Goal: Share content: Share content

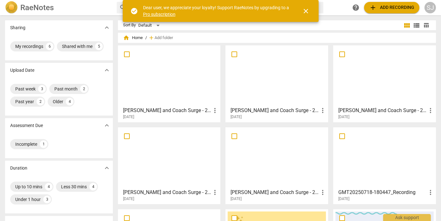
click at [295, 81] on div at bounding box center [277, 76] width 98 height 56
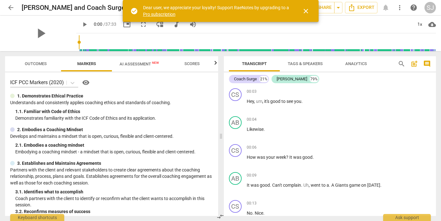
click at [308, 9] on span "close" at bounding box center [306, 11] width 8 height 8
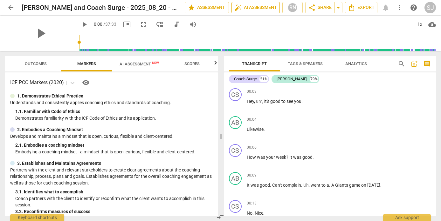
click at [257, 7] on span "auto_fix_high AI Assessment" at bounding box center [255, 8] width 43 height 8
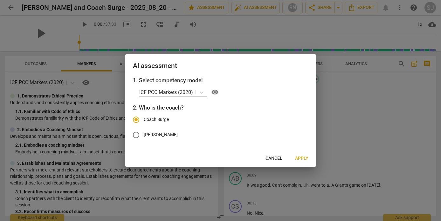
click at [278, 158] on span "Cancel" at bounding box center [274, 159] width 17 height 6
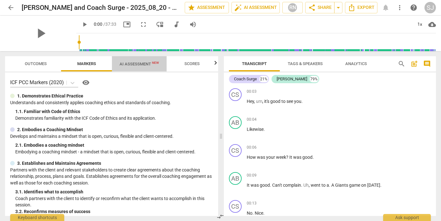
click at [143, 62] on span "AI Assessment New" at bounding box center [139, 64] width 39 height 5
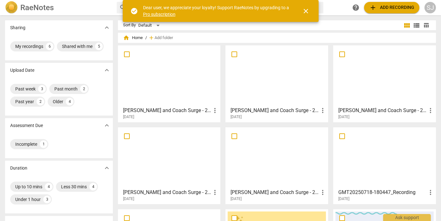
click at [384, 87] on div at bounding box center [384, 76] width 98 height 56
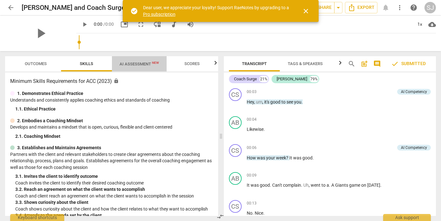
click at [141, 67] on span "AI Assessment New" at bounding box center [139, 64] width 55 height 10
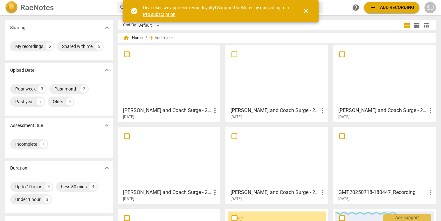
click at [431, 110] on span "more_vert" at bounding box center [431, 111] width 8 height 8
click at [424, 126] on li "Delete" at bounding box center [423, 125] width 24 height 15
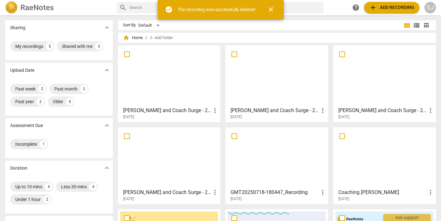
click at [391, 76] on div at bounding box center [384, 76] width 98 height 56
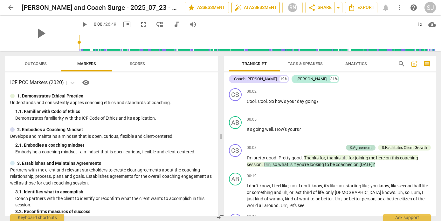
click at [259, 5] on span "auto_fix_high AI Assessment" at bounding box center [255, 8] width 43 height 8
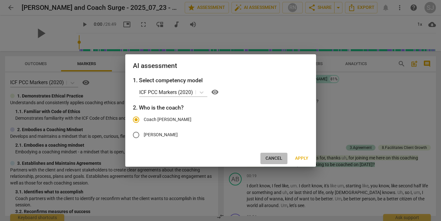
click at [274, 154] on button "Cancel" at bounding box center [273, 158] width 27 height 11
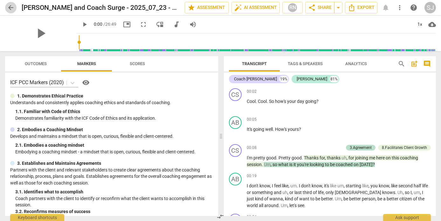
click at [8, 7] on span "arrow_back" at bounding box center [11, 8] width 8 height 8
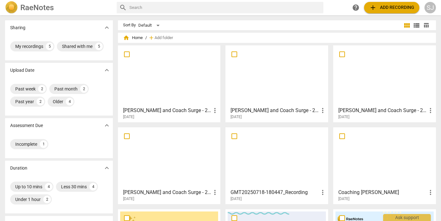
click at [180, 84] on div at bounding box center [169, 76] width 98 height 56
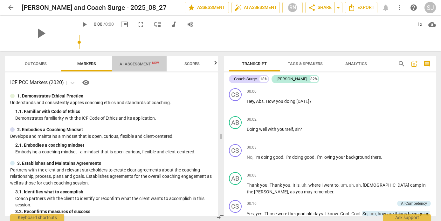
click at [137, 63] on span "AI Assessment New" at bounding box center [139, 64] width 39 height 5
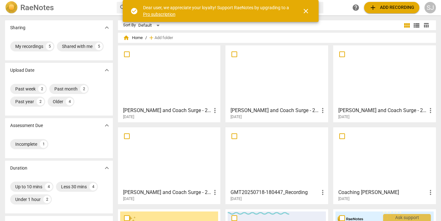
click at [277, 80] on div at bounding box center [277, 76] width 98 height 56
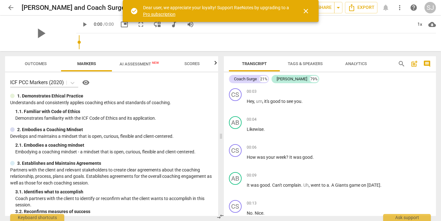
click at [132, 65] on span "AI Assessment New" at bounding box center [139, 64] width 39 height 5
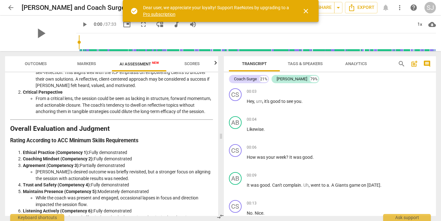
scroll to position [897, 0]
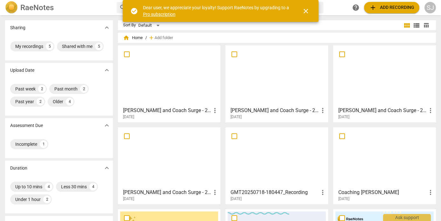
click at [179, 86] on div at bounding box center [169, 76] width 98 height 56
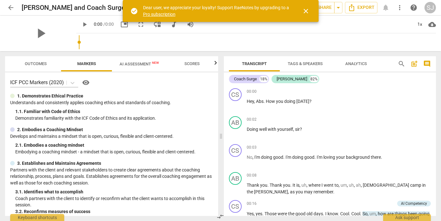
click at [135, 62] on span "AI Assessment New" at bounding box center [139, 64] width 39 height 5
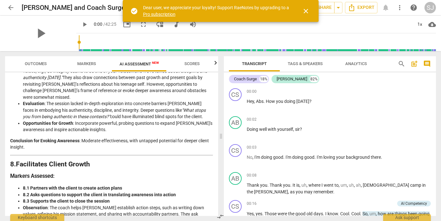
scroll to position [1115, 0]
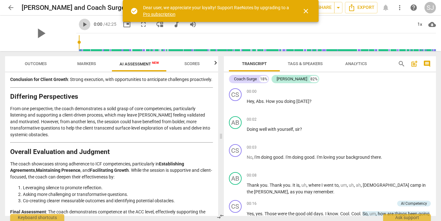
click at [81, 25] on span "play_arrow" at bounding box center [85, 25] width 8 height 8
click at [81, 23] on span "pause" at bounding box center [85, 25] width 8 height 8
type input "22"
click at [350, 1] on div "arrow_back Abdiel Cristy and Coach Surge - 2025_08_27 edit star Assessment auto…" at bounding box center [220, 7] width 431 height 15
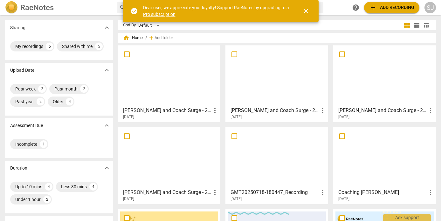
click at [179, 78] on div at bounding box center [169, 76] width 98 height 56
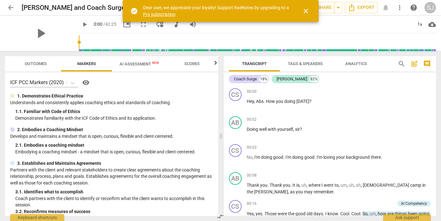
click at [307, 11] on span "close" at bounding box center [306, 11] width 8 height 8
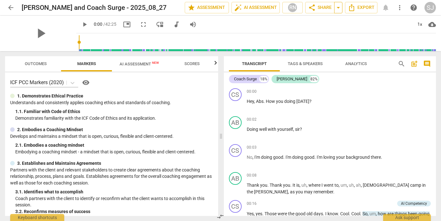
click at [337, 6] on span "arrow_drop_down" at bounding box center [339, 8] width 8 height 8
click at [324, 9] on span "share Share" at bounding box center [320, 8] width 24 height 8
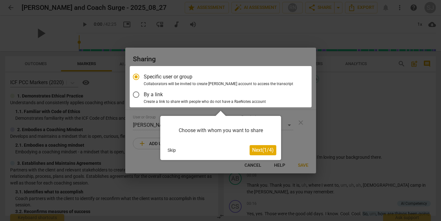
click at [254, 151] on span "Next ( 1 / 4 )" at bounding box center [263, 150] width 22 height 6
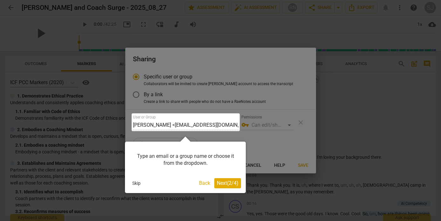
click at [180, 125] on div at bounding box center [186, 123] width 108 height 18
click at [231, 183] on span "Next ( 2 / 4 )" at bounding box center [228, 183] width 22 height 6
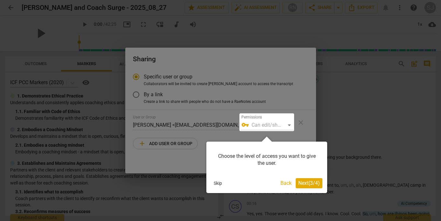
click at [308, 182] on span "Next ( 3 / 4 )" at bounding box center [309, 183] width 22 height 6
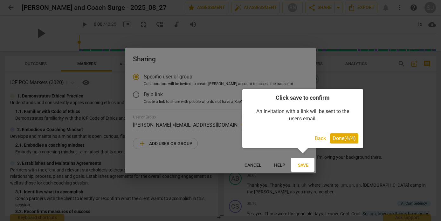
click at [342, 140] on span "Done ( 4 / 4 )" at bounding box center [344, 138] width 23 height 6
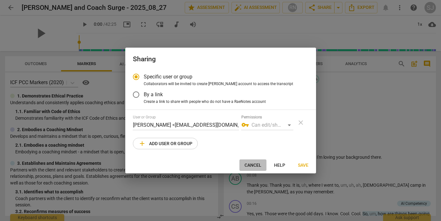
click at [251, 166] on span "Cancel" at bounding box center [253, 165] width 17 height 6
radio input "false"
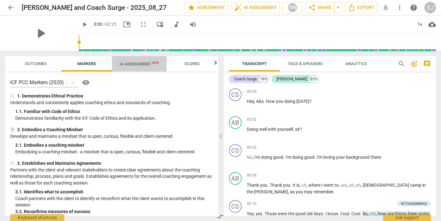
click at [136, 65] on span "AI Assessment New" at bounding box center [139, 64] width 39 height 5
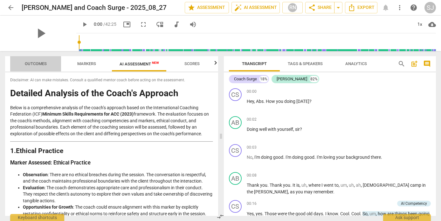
click at [40, 63] on span "Outcomes" at bounding box center [36, 63] width 22 height 5
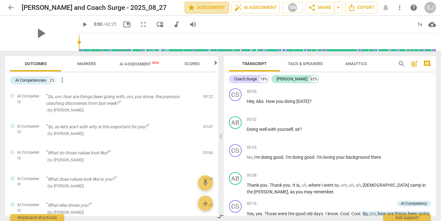
click at [209, 7] on span "star Assessment" at bounding box center [207, 8] width 38 height 8
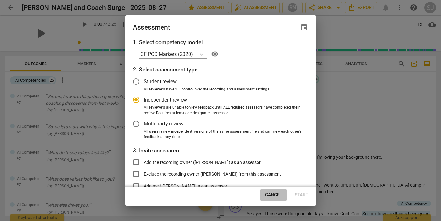
click at [275, 194] on span "Cancel" at bounding box center [273, 195] width 17 height 6
radio input "false"
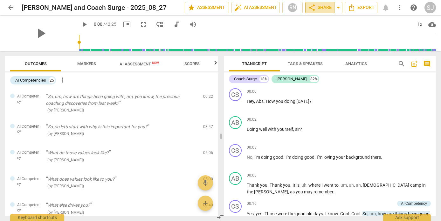
click at [316, 9] on span "share Share" at bounding box center [320, 8] width 24 height 8
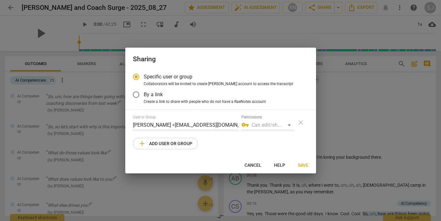
radio input "false"
click at [182, 103] on span "Create a link to share with people who do not have a RaeNotes account" at bounding box center [205, 102] width 122 height 6
click at [0, 0] on input "Create a link to share with people who do not have a RaeNotes account" at bounding box center [0, 0] width 0 height 0
radio input "true"
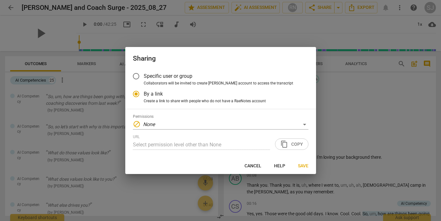
click at [155, 80] on span "Specific user or group" at bounding box center [168, 76] width 49 height 7
click at [144, 80] on input "Specific user or group" at bounding box center [135, 76] width 15 height 15
radio input "false"
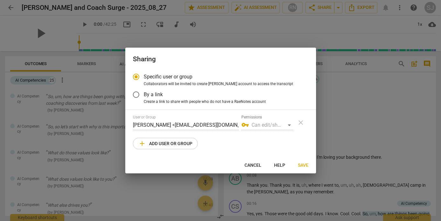
click at [260, 124] on div "vpn_key Can edit/share" at bounding box center [267, 125] width 52 height 10
click at [145, 90] on label "By a link" at bounding box center [215, 94] width 175 height 15
click at [144, 90] on input "By a link" at bounding box center [135, 94] width 15 height 15
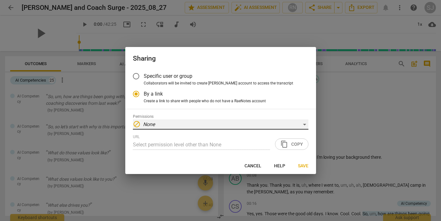
click at [156, 125] on div "block None" at bounding box center [221, 125] width 176 height 10
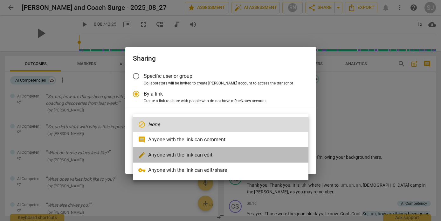
click at [164, 154] on li "edit Anyone with the link can edit" at bounding box center [221, 155] width 176 height 15
radio input "false"
type input "[URL][DOMAIN_NAME]"
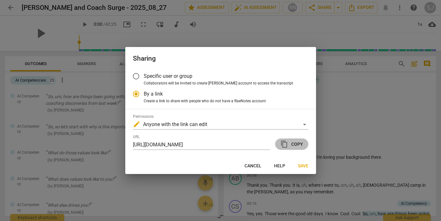
click at [299, 144] on span "content_copy Copy" at bounding box center [291, 145] width 23 height 8
